Goal: Transaction & Acquisition: Purchase product/service

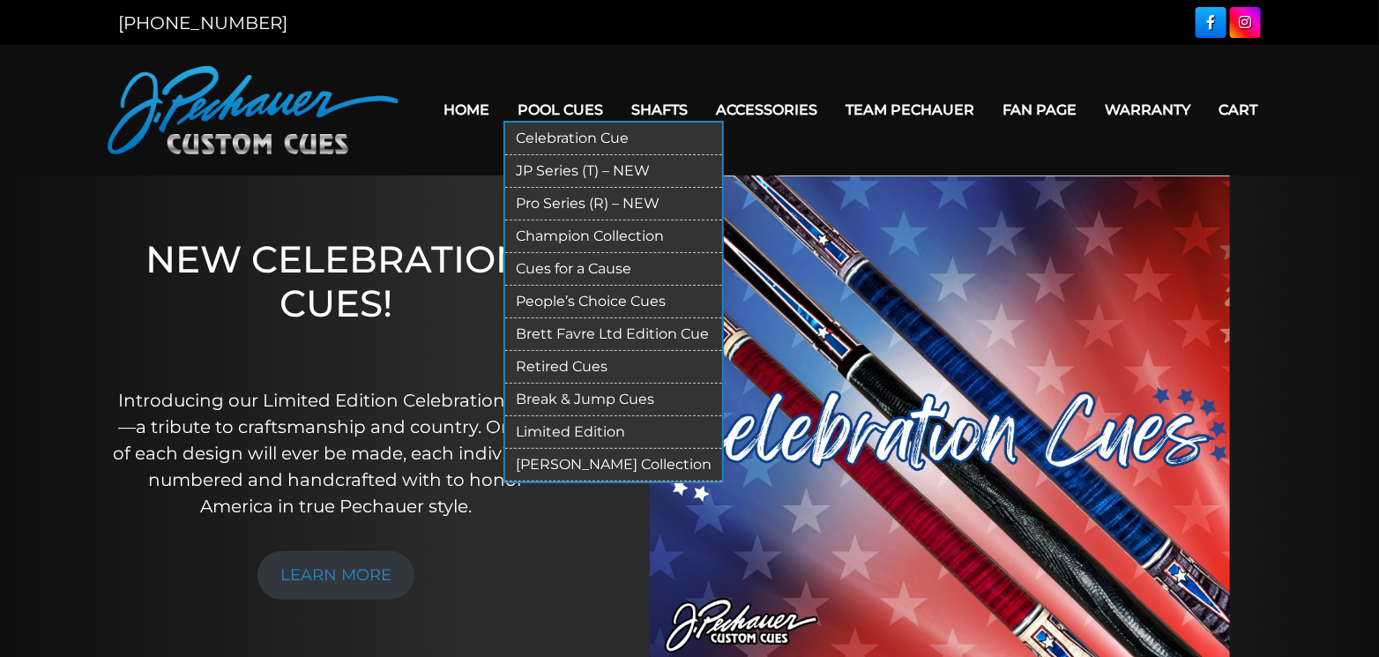
click at [546, 102] on link "Pool Cues" at bounding box center [560, 109] width 114 height 45
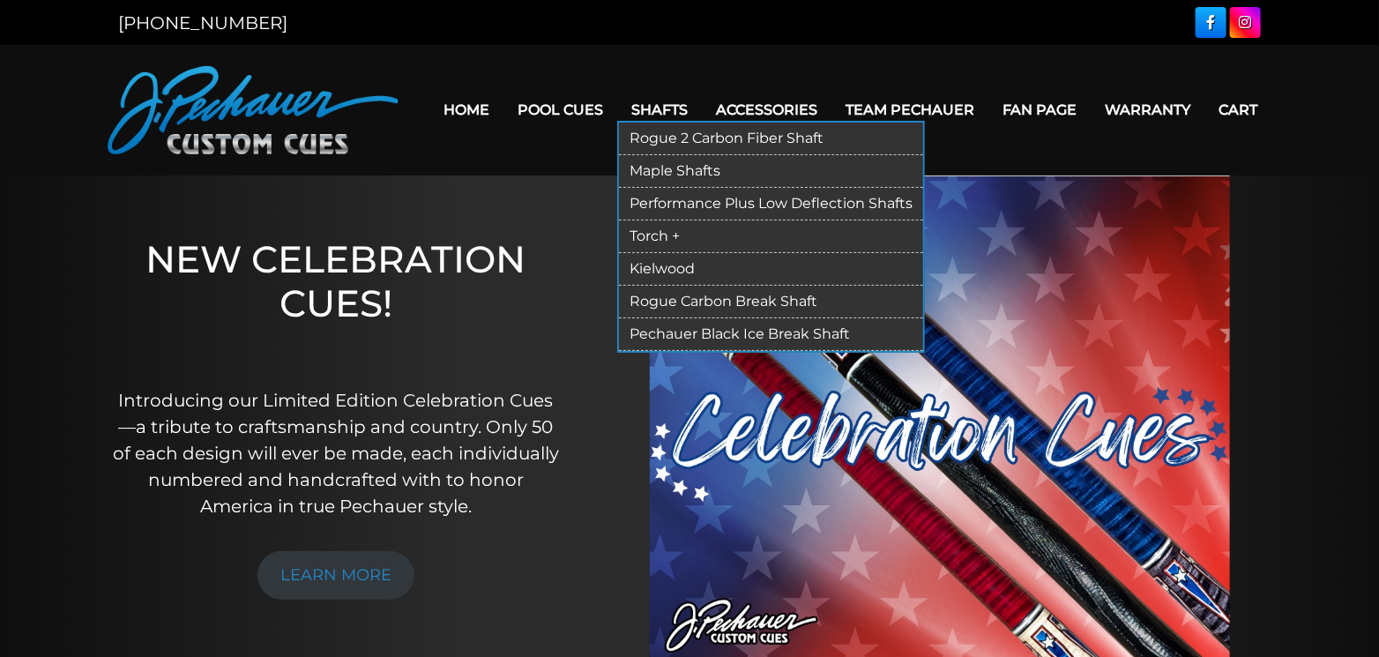
click at [655, 105] on link "Shafts" at bounding box center [659, 109] width 85 height 45
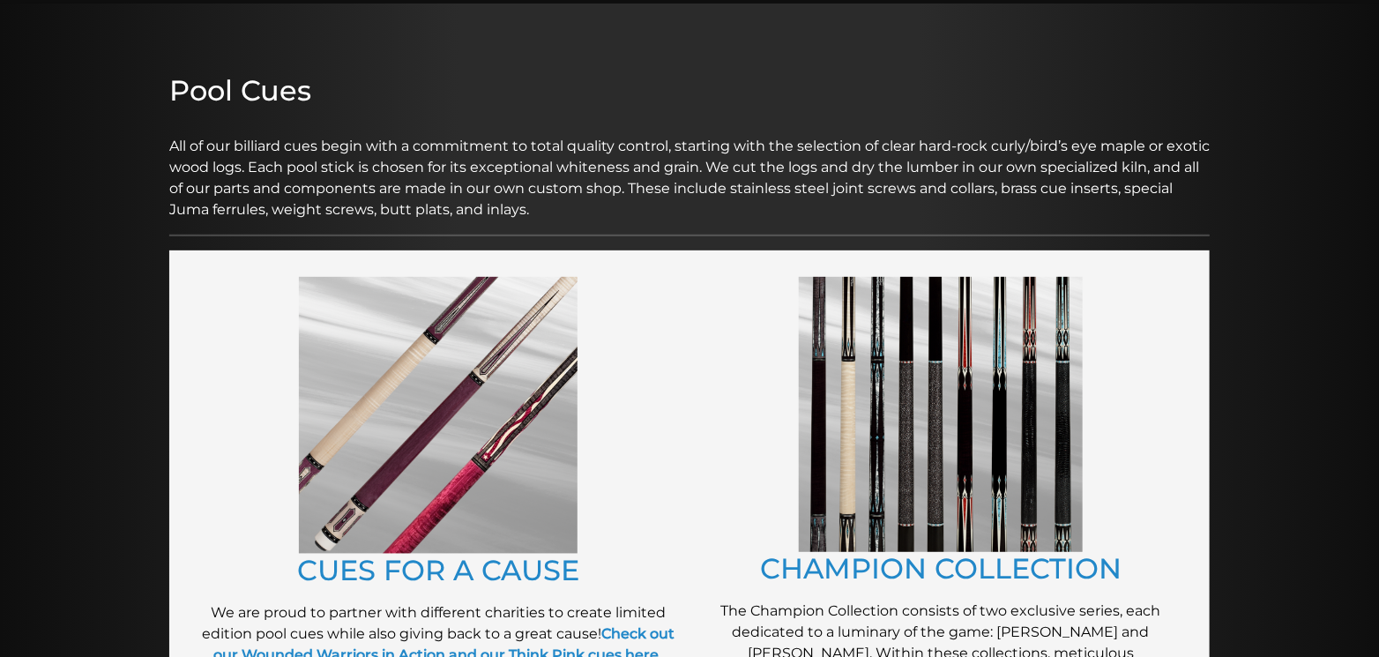
scroll to position [172, 0]
click at [966, 428] on img at bounding box center [941, 414] width 284 height 275
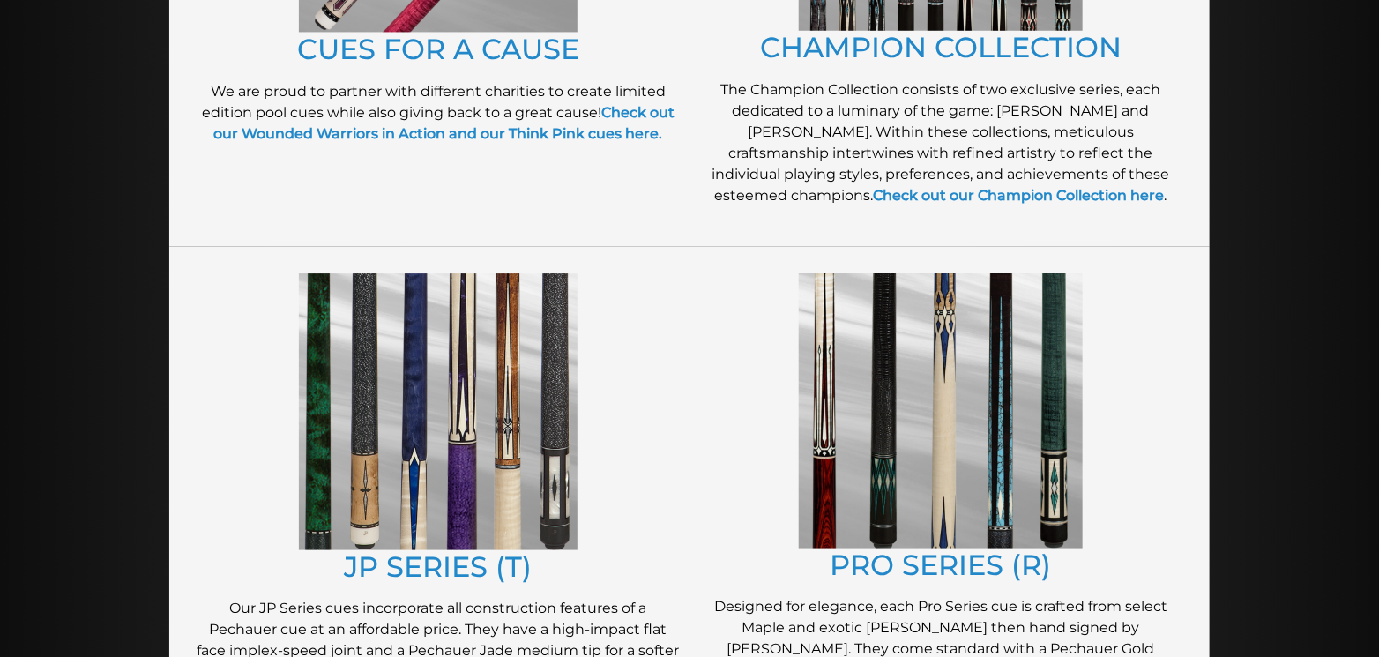
scroll to position [694, 0]
click at [384, 494] on img at bounding box center [438, 410] width 279 height 277
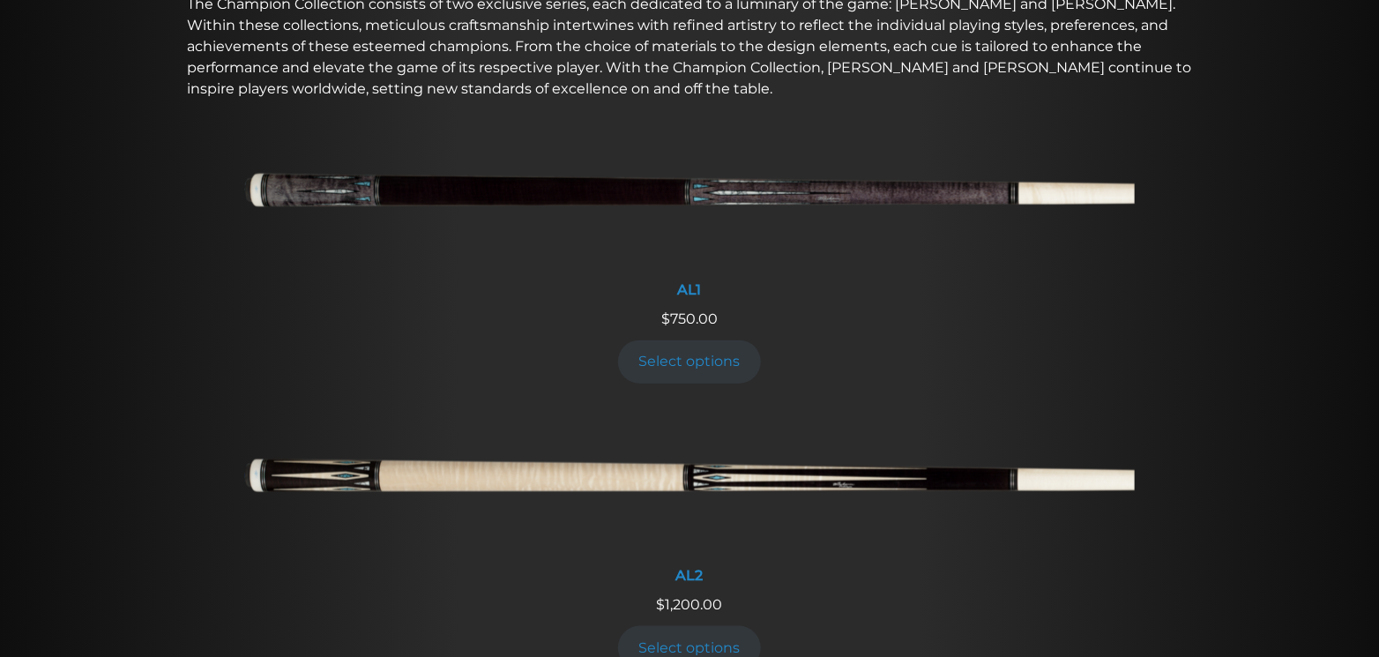
scroll to position [695, 0]
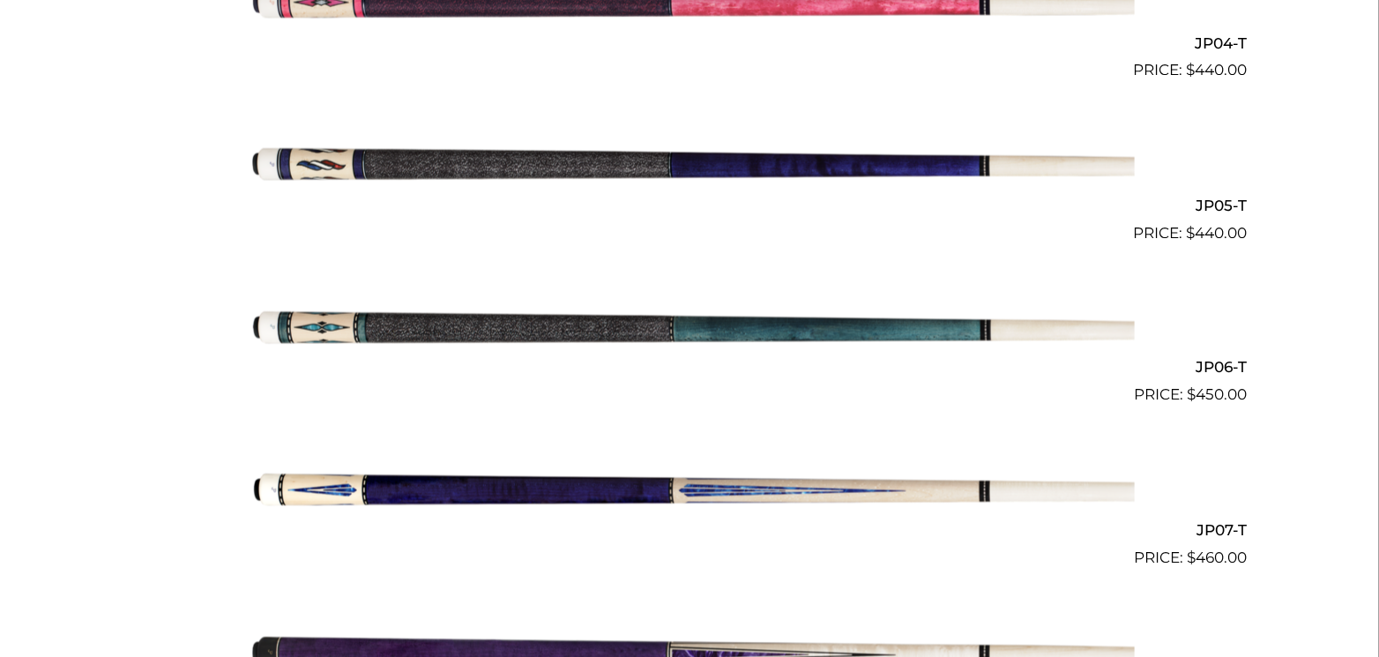
scroll to position [1132, 0]
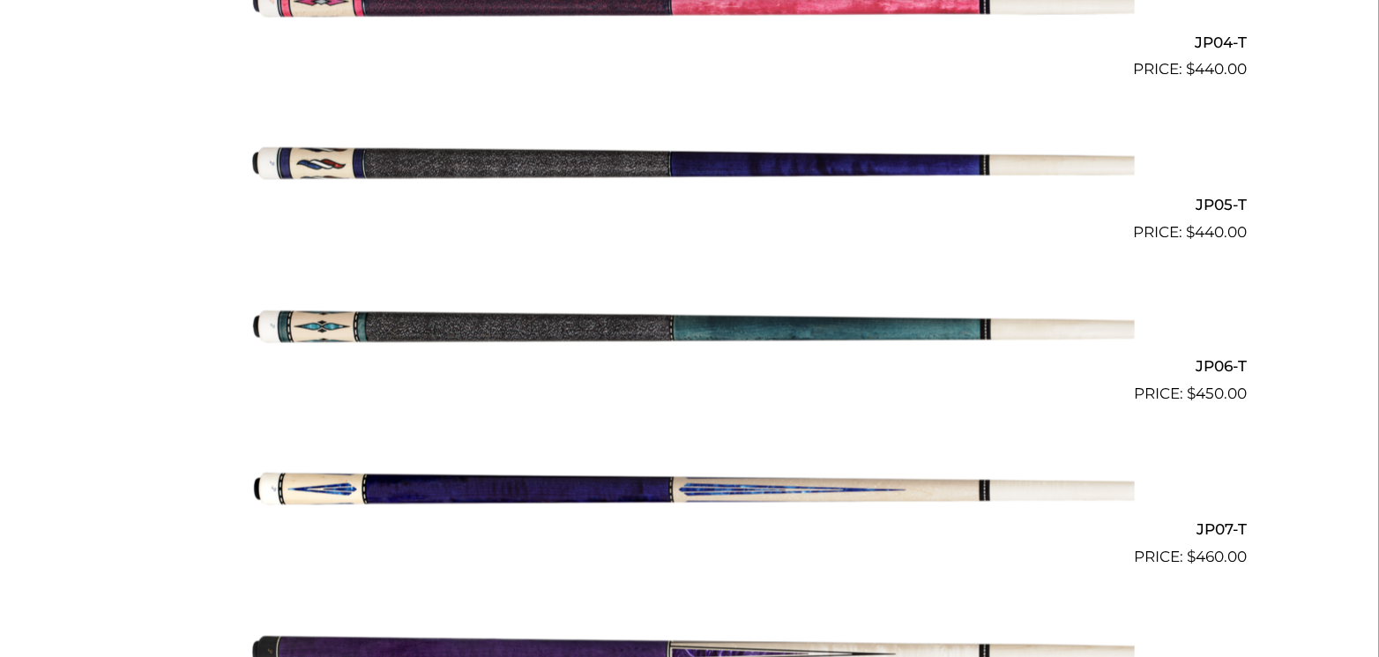
click at [404, 483] on img at bounding box center [689, 487] width 890 height 148
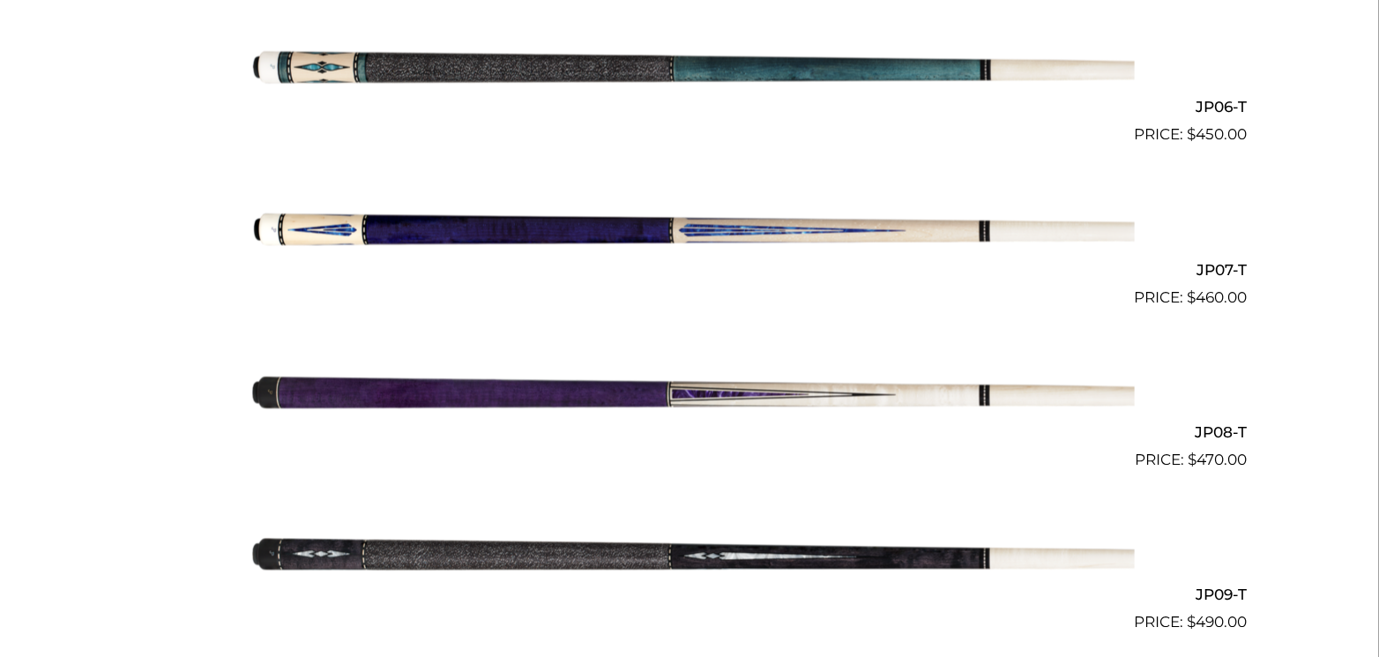
scroll to position [1392, 0]
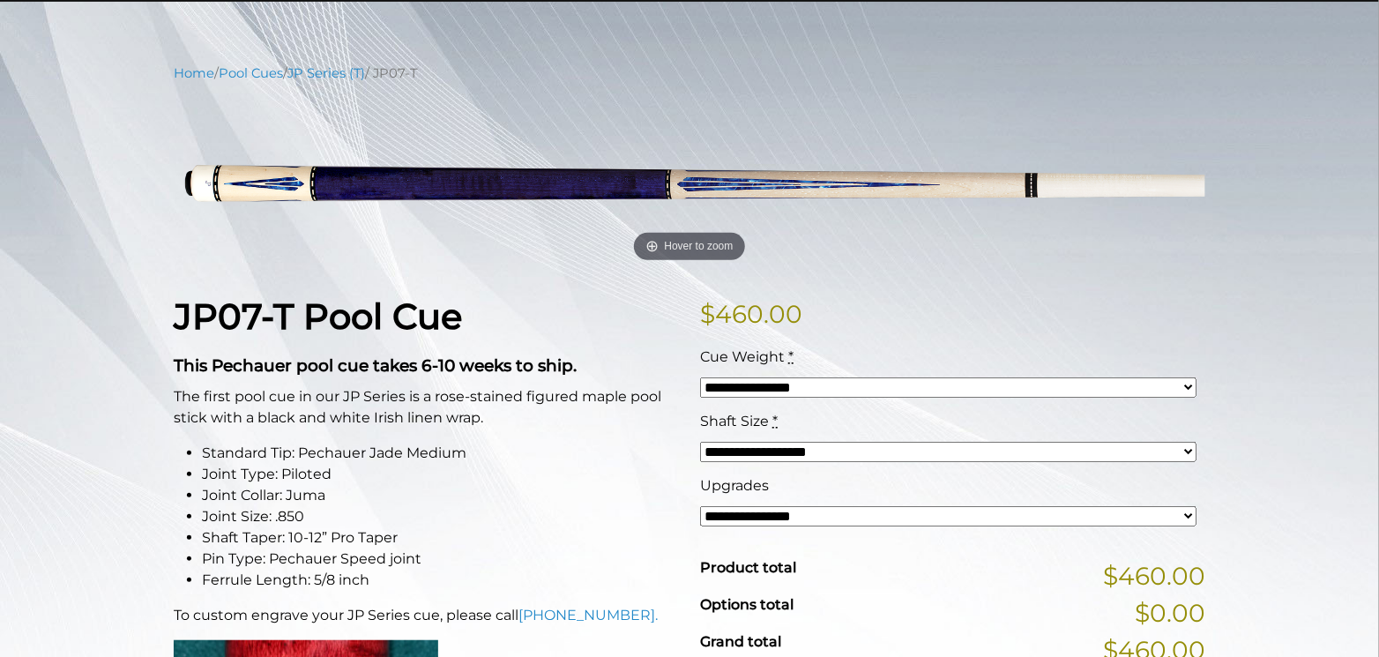
scroll to position [175, 0]
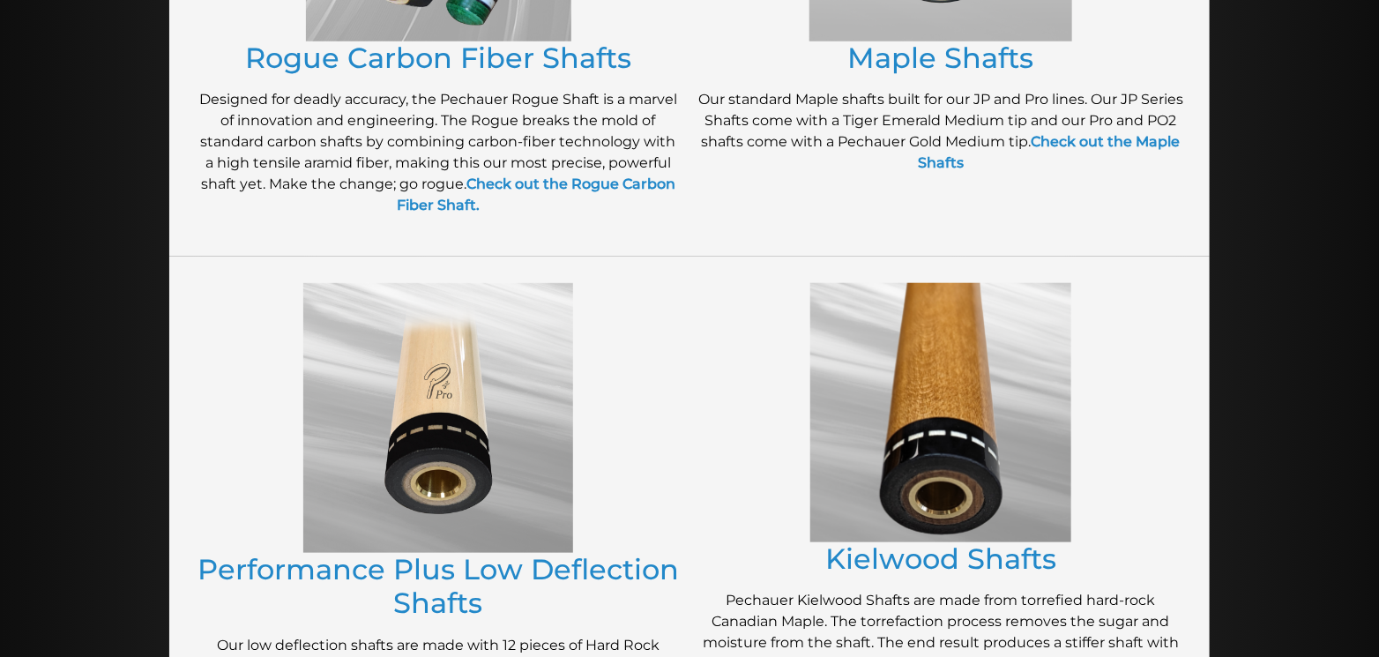
scroll to position [607, 0]
click at [436, 491] on img at bounding box center [438, 417] width 270 height 270
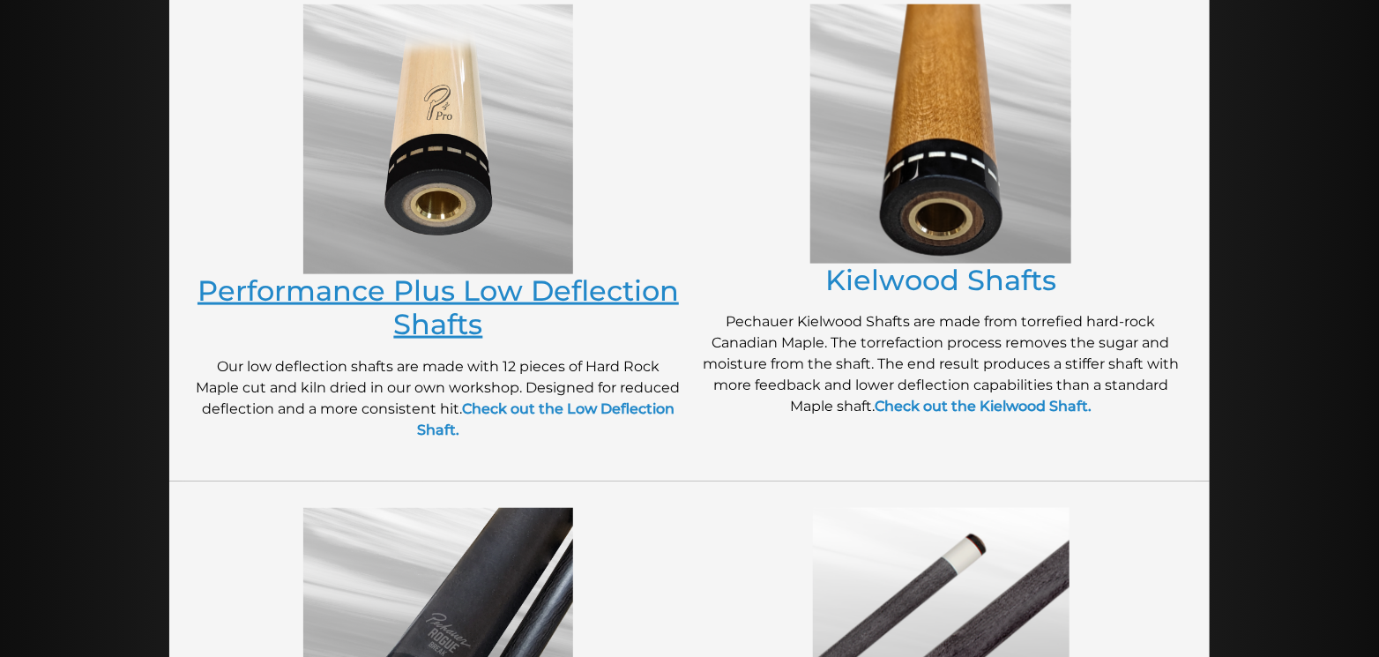
scroll to position [892, 0]
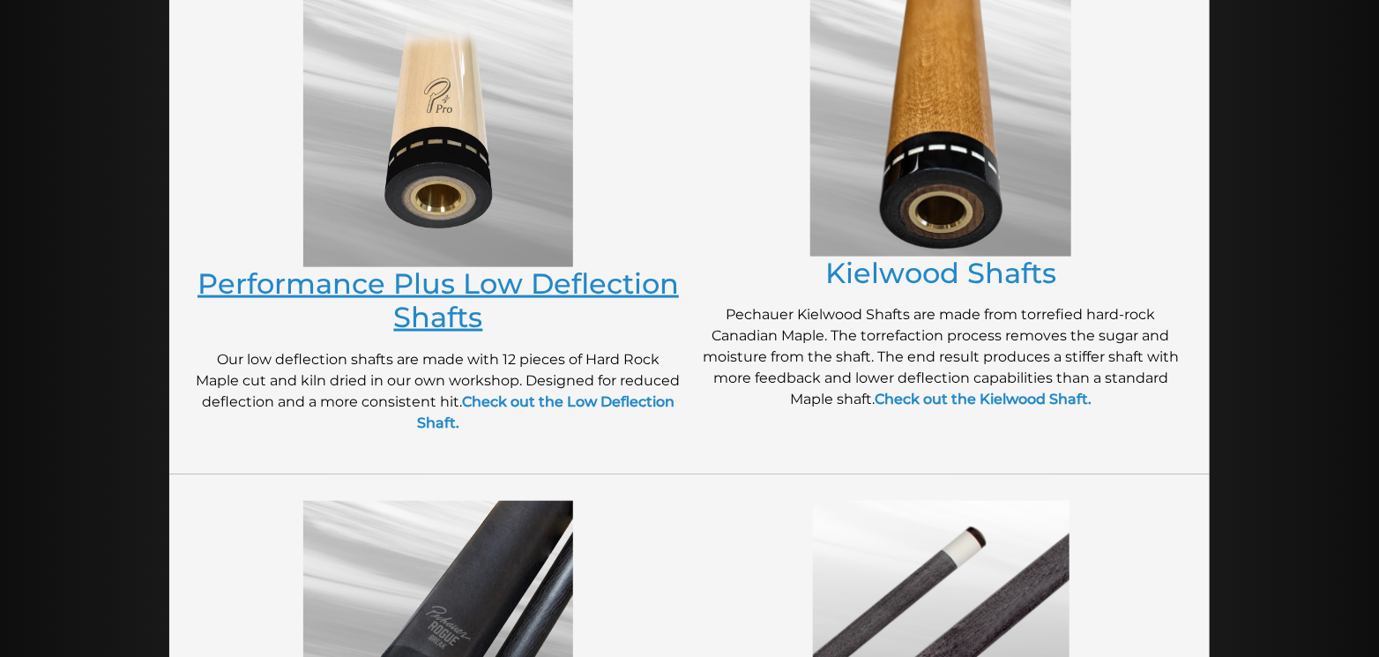
click at [440, 266] on link "Performance Plus Low Deflection Shafts" at bounding box center [437, 300] width 481 height 68
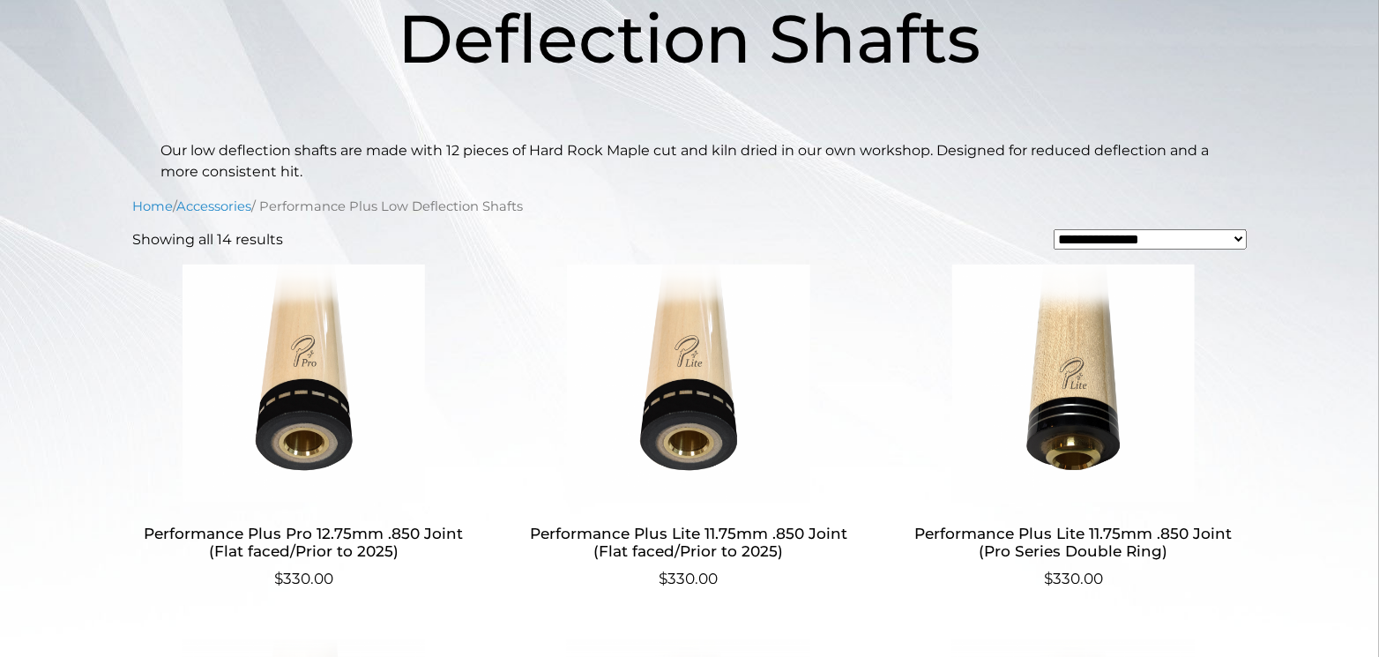
scroll to position [379, 0]
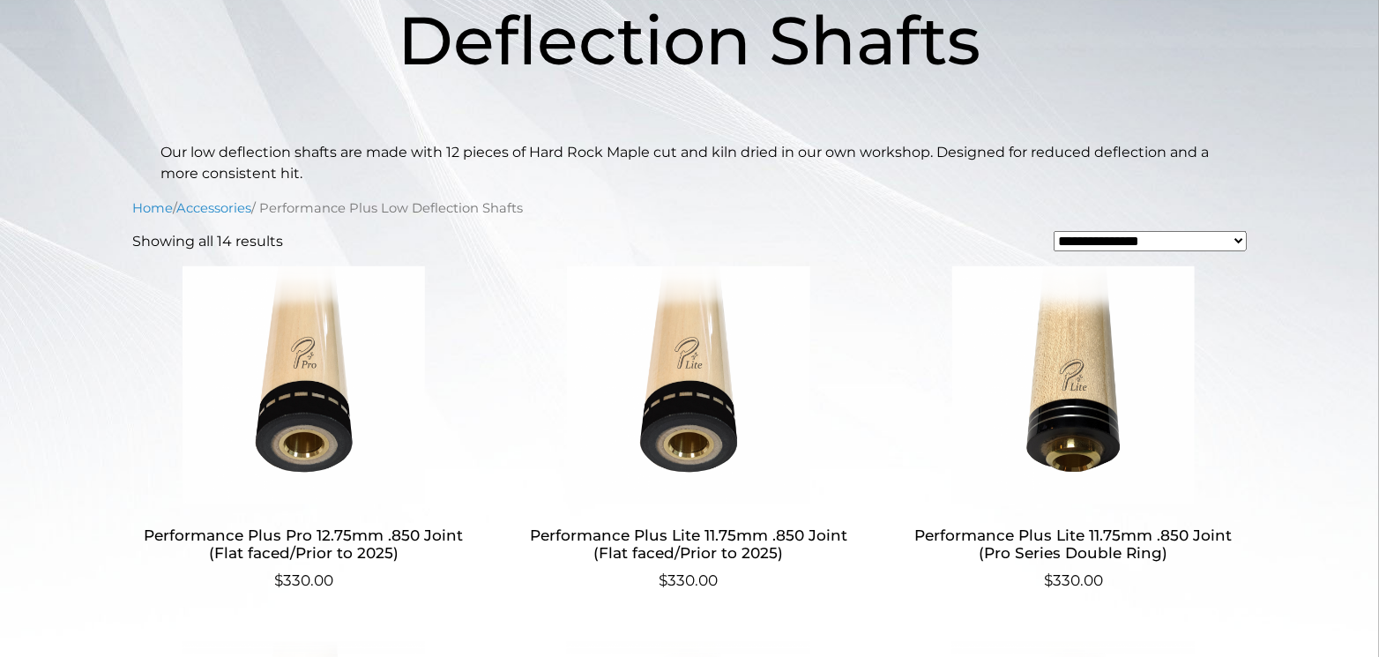
click at [704, 543] on h2 "Performance Plus Lite 11.75mm .850 Joint (Flat faced/Prior to 2025)" at bounding box center [688, 543] width 343 height 51
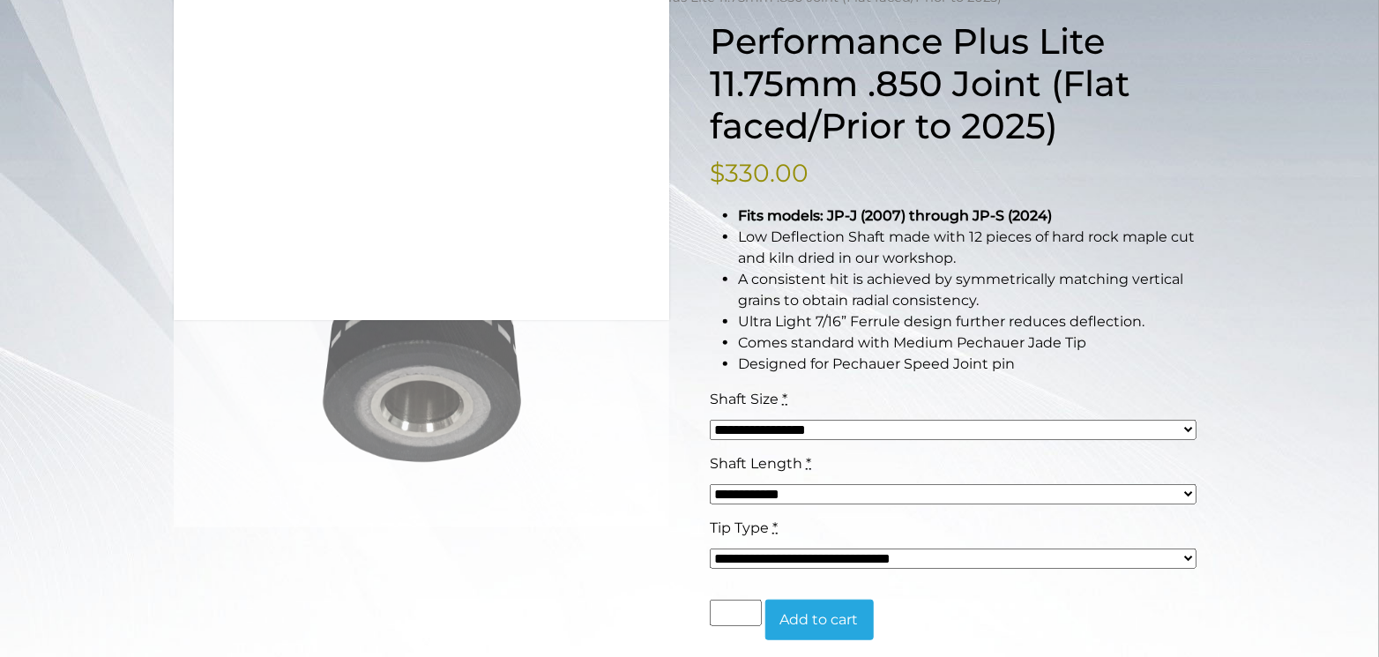
scroll to position [259, 0]
